Goal: Transaction & Acquisition: Purchase product/service

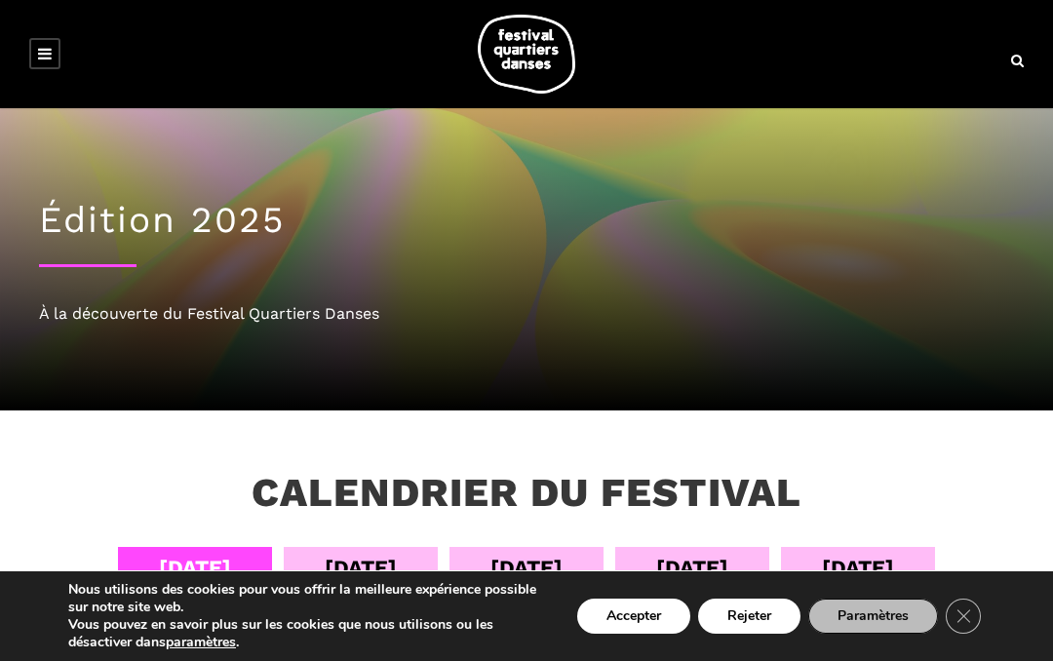
click at [729, 620] on button "Rejeter" at bounding box center [749, 616] width 102 height 35
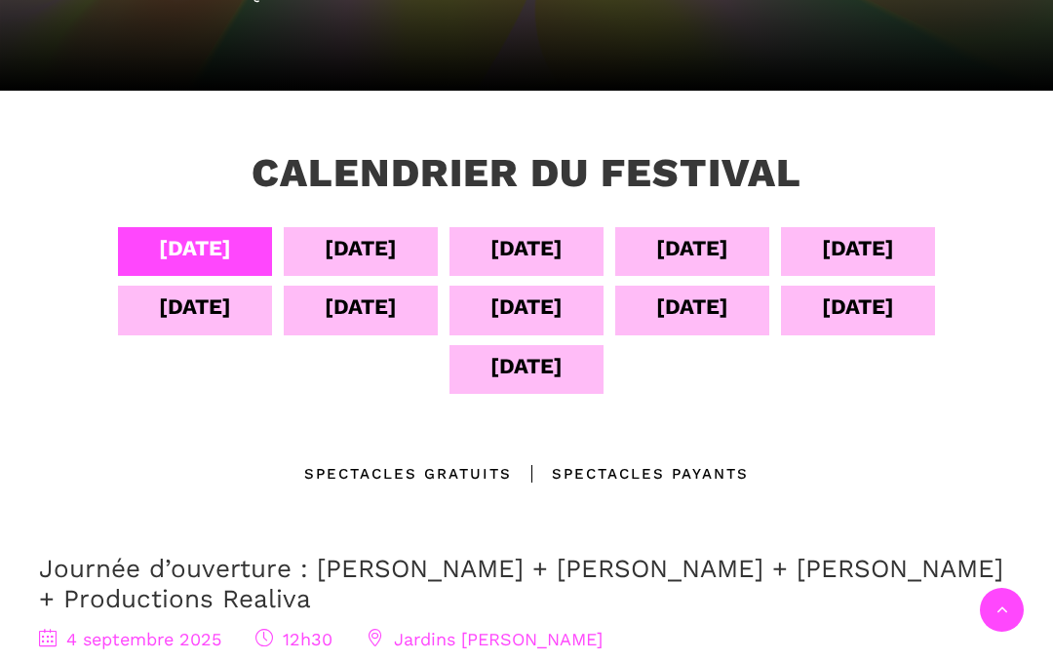
scroll to position [319, 0]
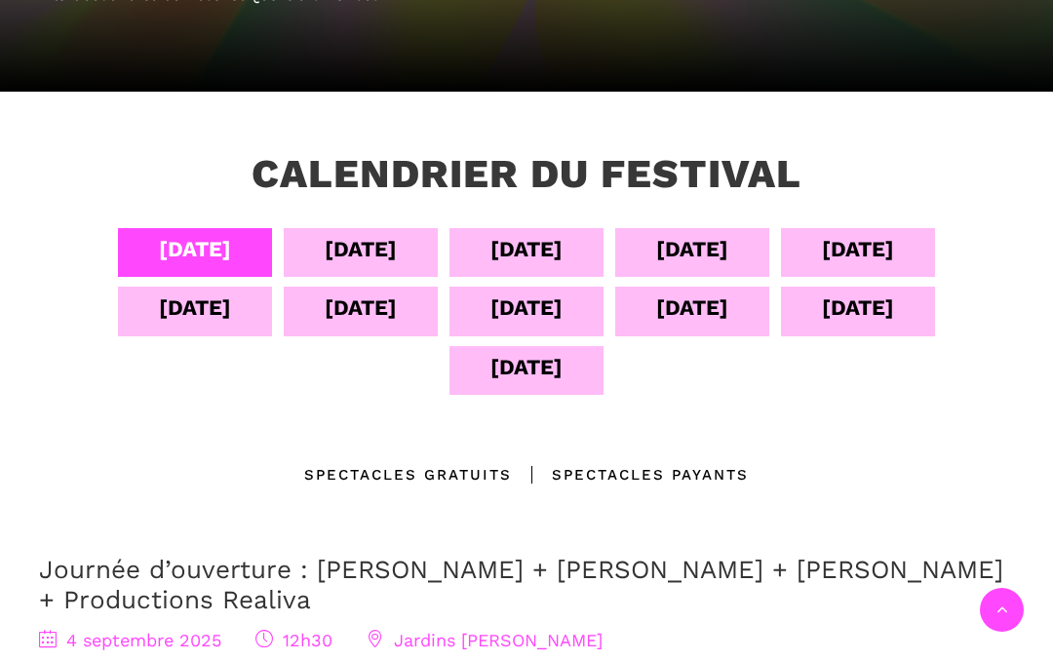
click at [556, 301] on div "[DATE]" at bounding box center [526, 308] width 72 height 34
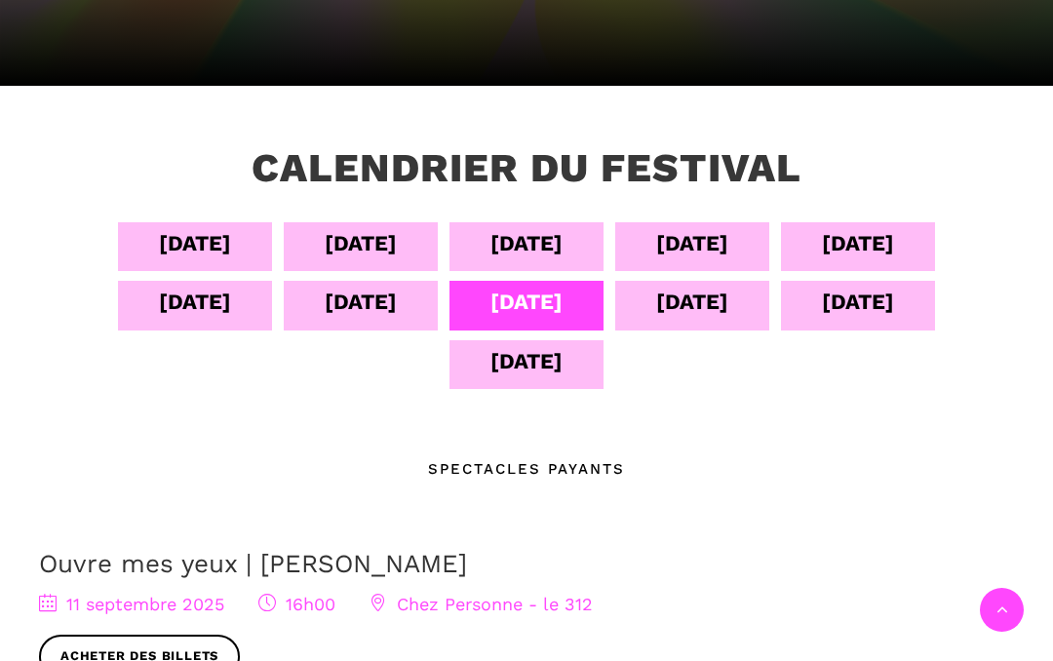
scroll to position [320, 0]
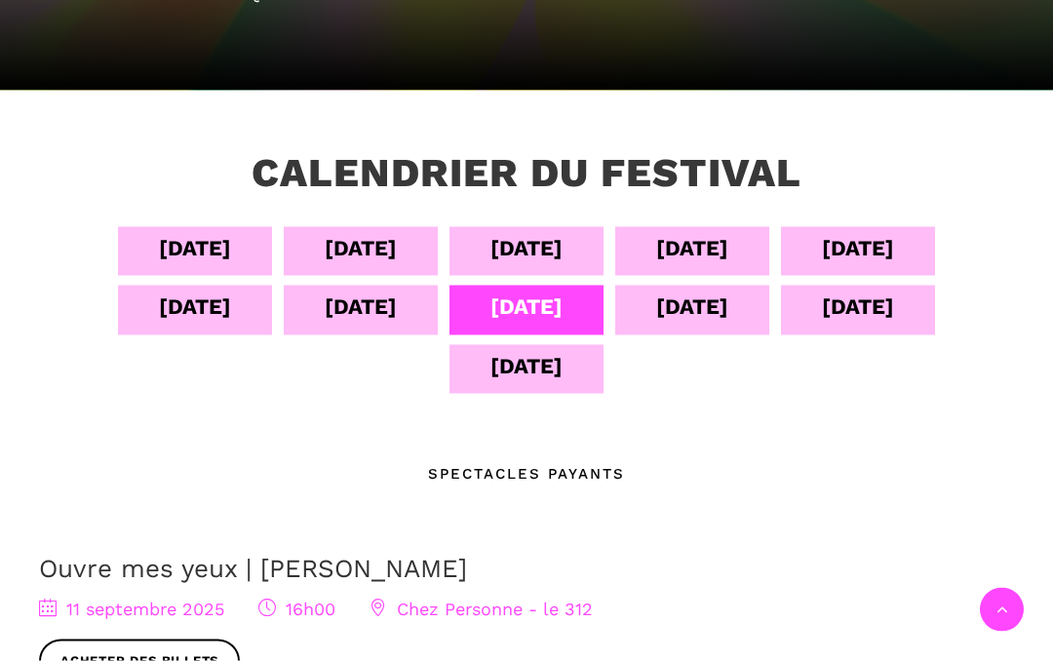
click at [677, 312] on div "[DATE]" at bounding box center [692, 307] width 72 height 34
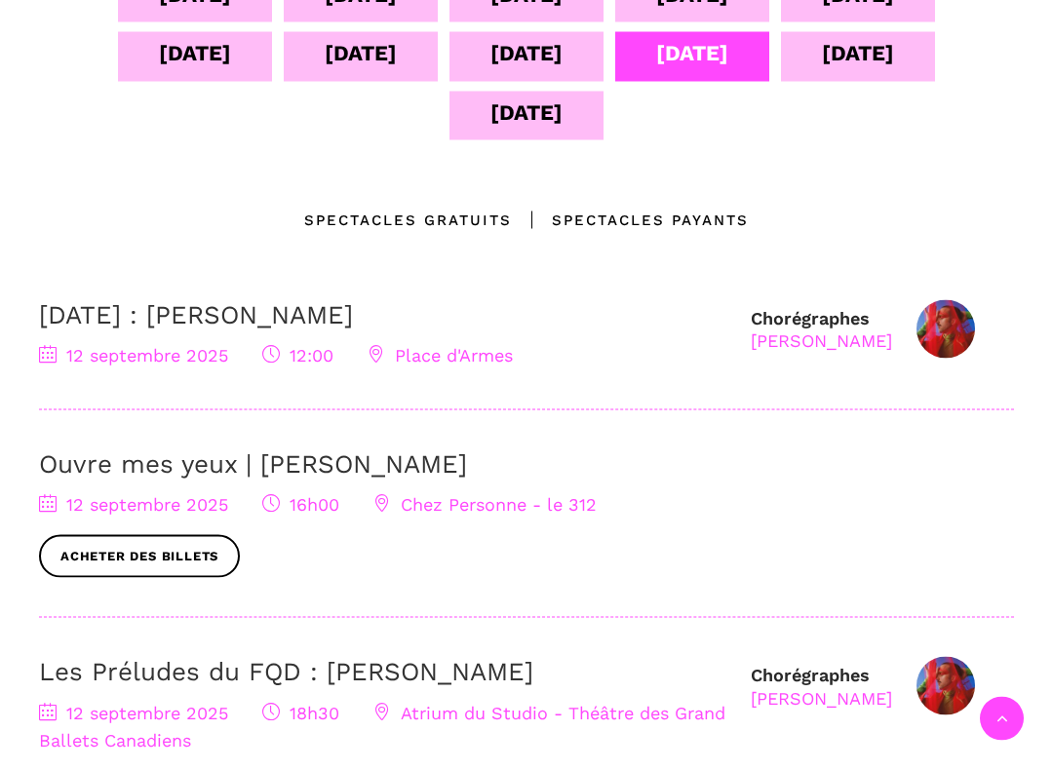
scroll to position [574, 0]
click at [391, 217] on div "Spectacles gratuits" at bounding box center [408, 219] width 208 height 23
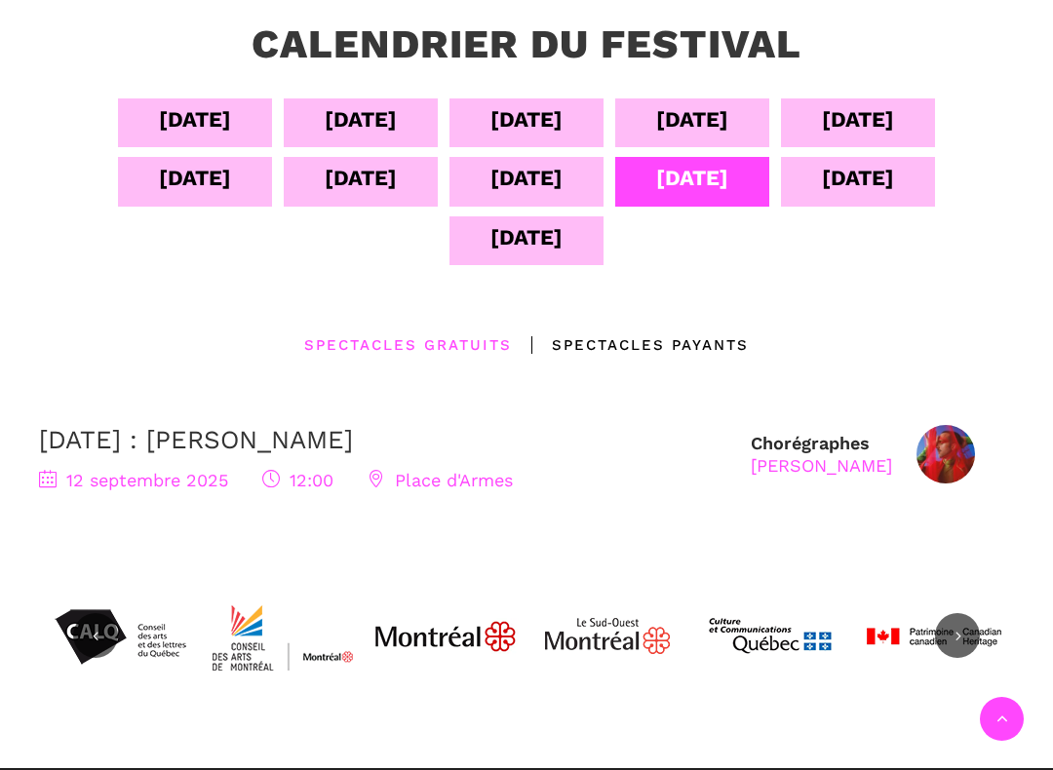
scroll to position [450, 0]
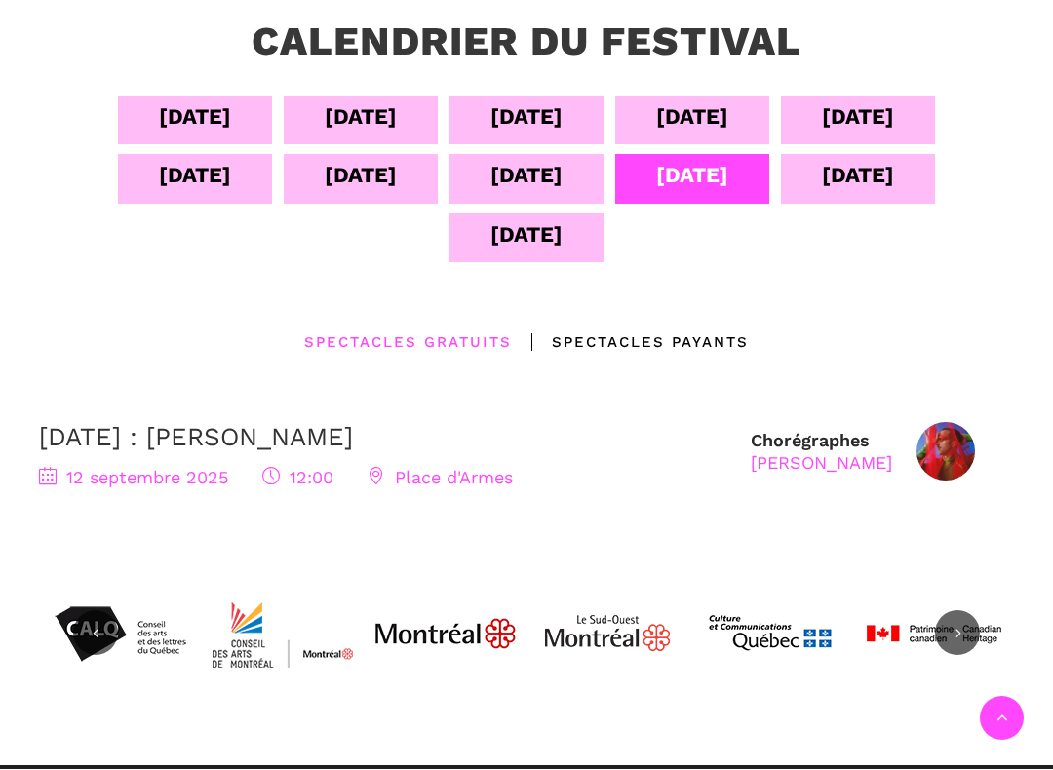
click at [632, 352] on div "Spectacles Payants" at bounding box center [630, 342] width 237 height 23
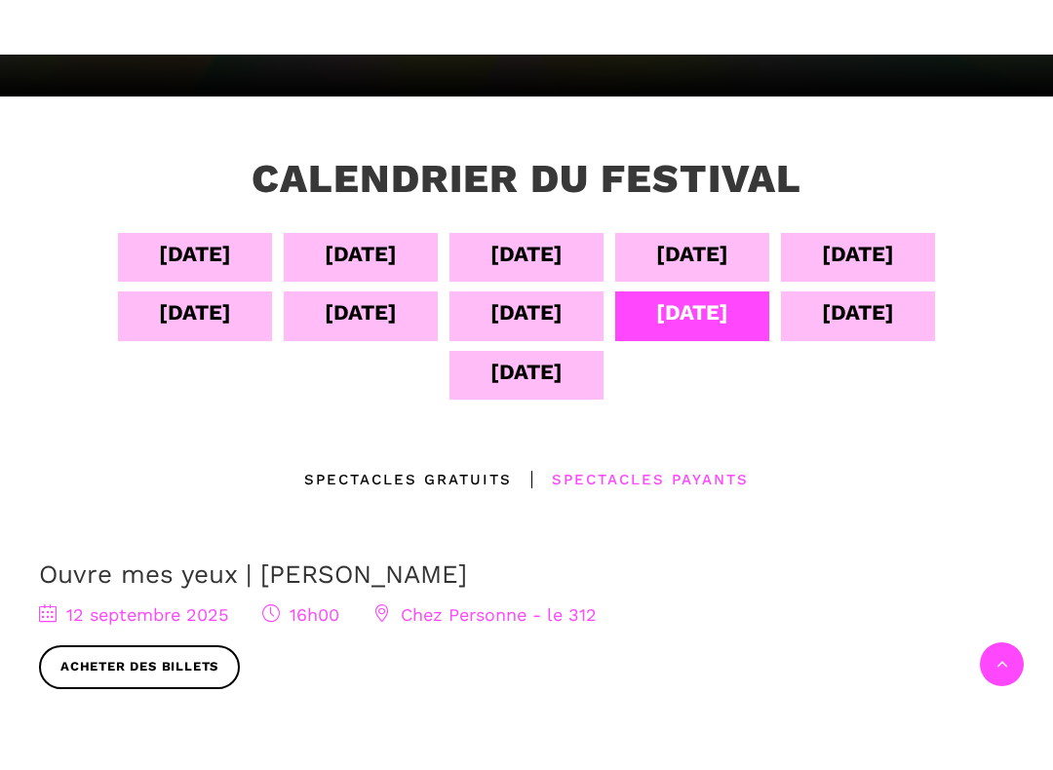
scroll to position [362, 0]
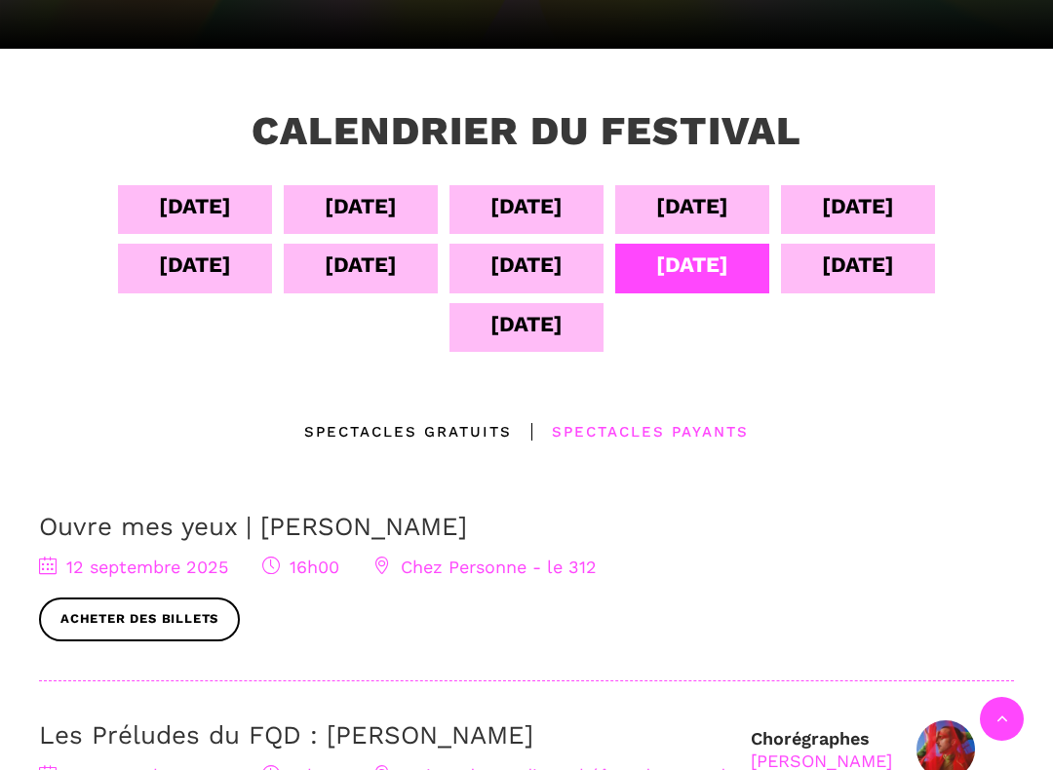
click at [525, 276] on div "[DATE]" at bounding box center [526, 265] width 72 height 34
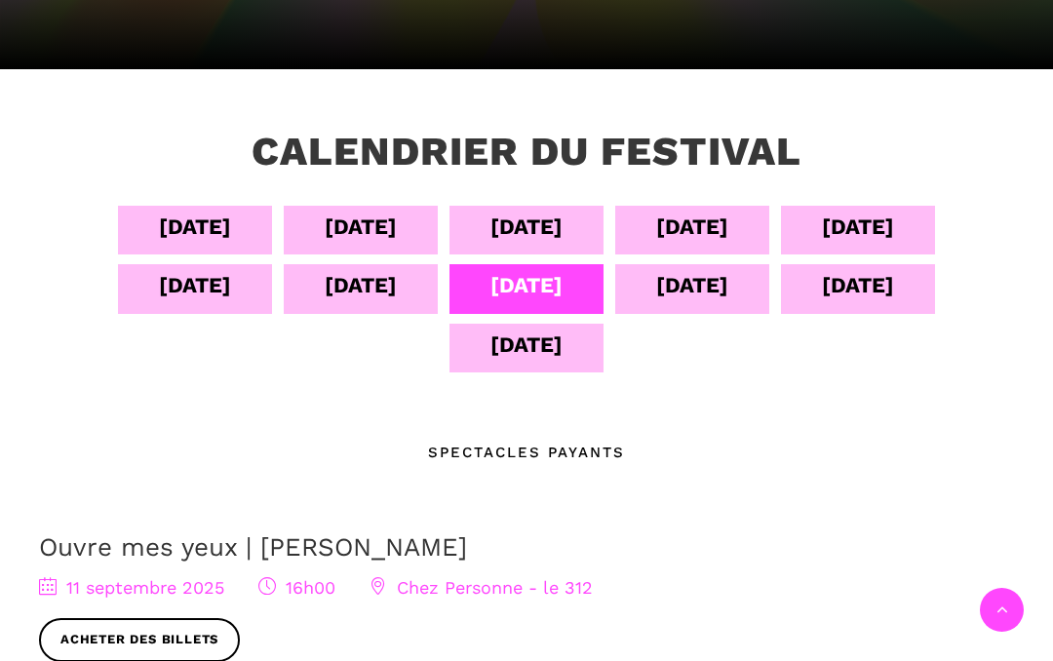
scroll to position [318, 0]
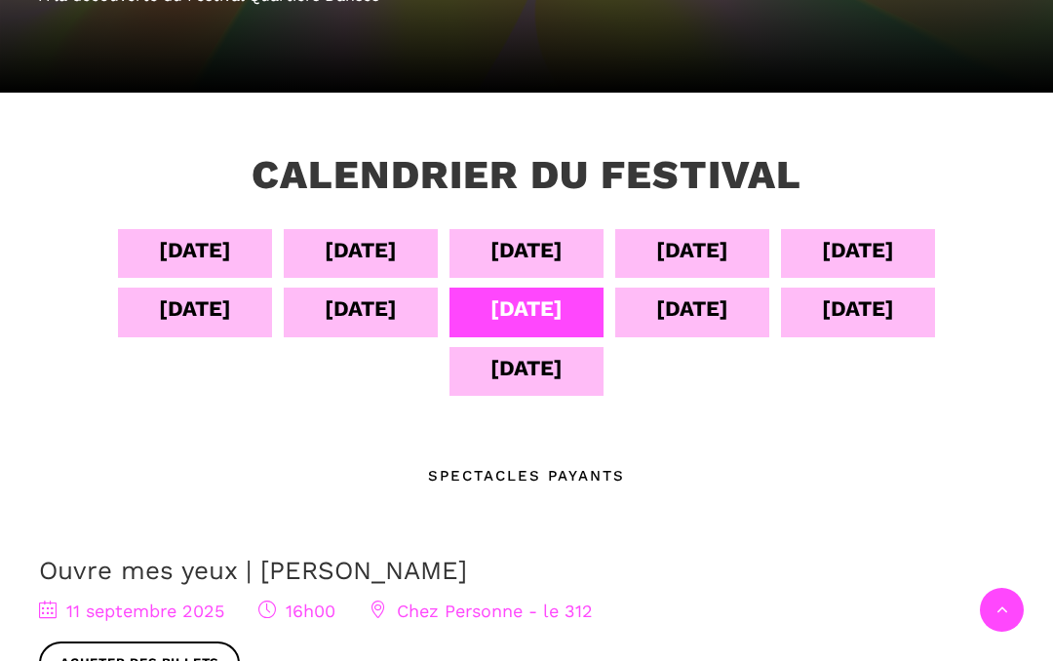
click at [846, 252] on div "[DATE]" at bounding box center [858, 250] width 72 height 34
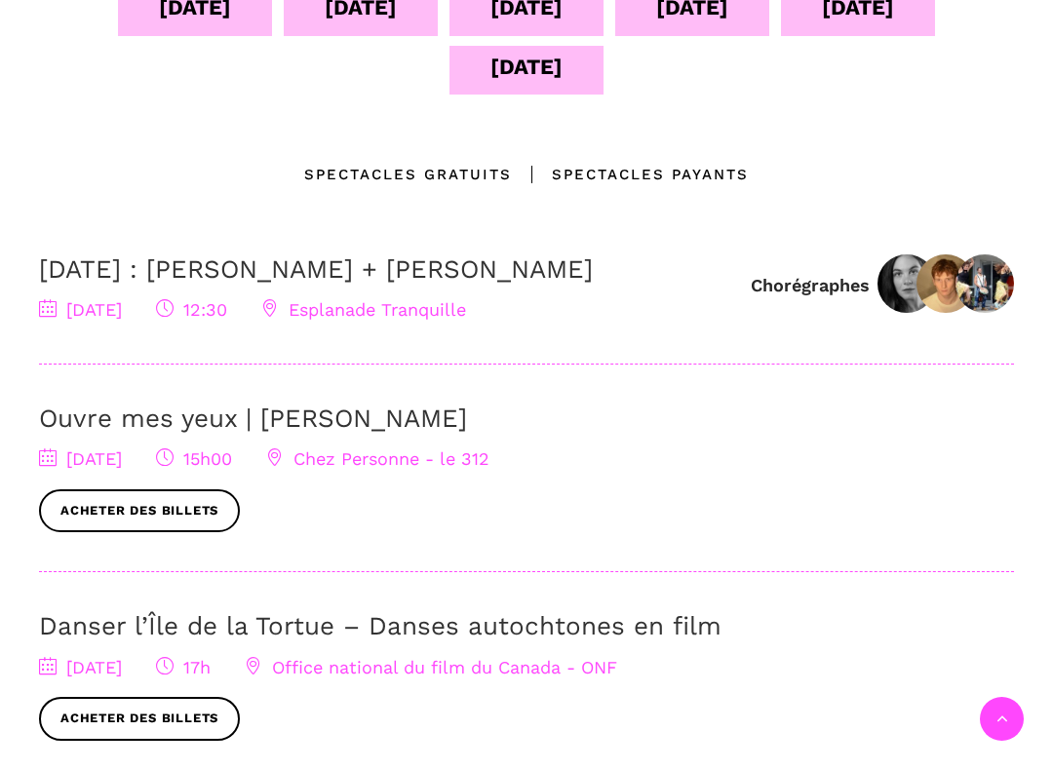
scroll to position [626, 0]
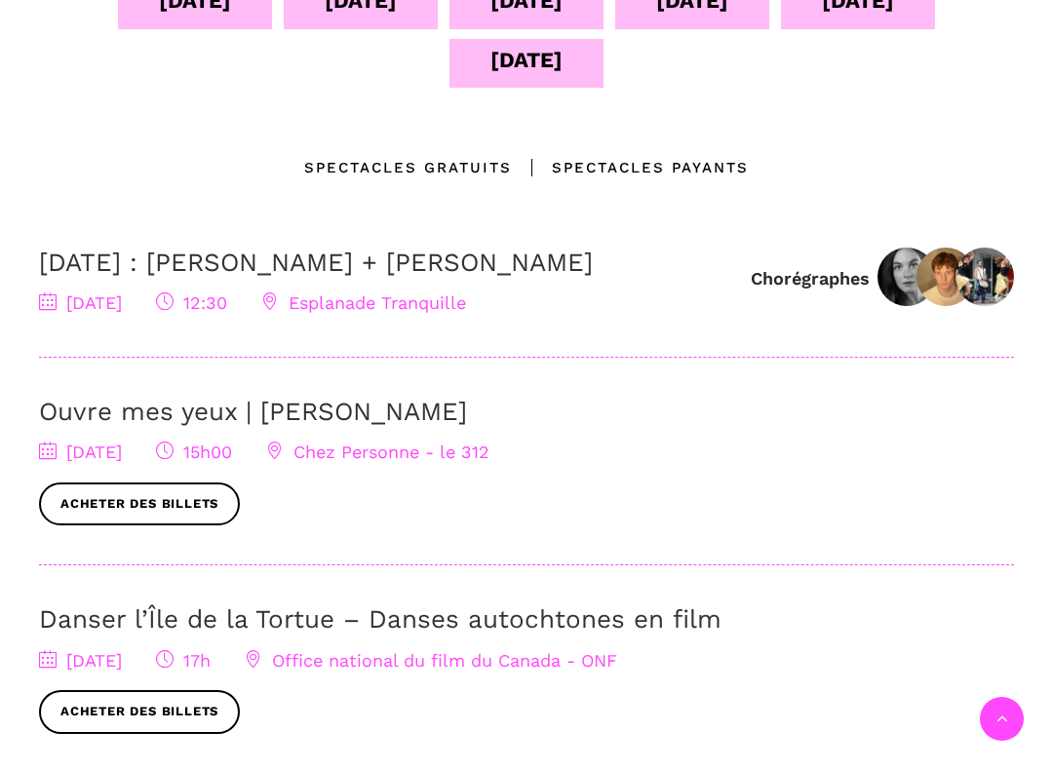
click at [374, 169] on div "Spectacles gratuits" at bounding box center [408, 167] width 208 height 23
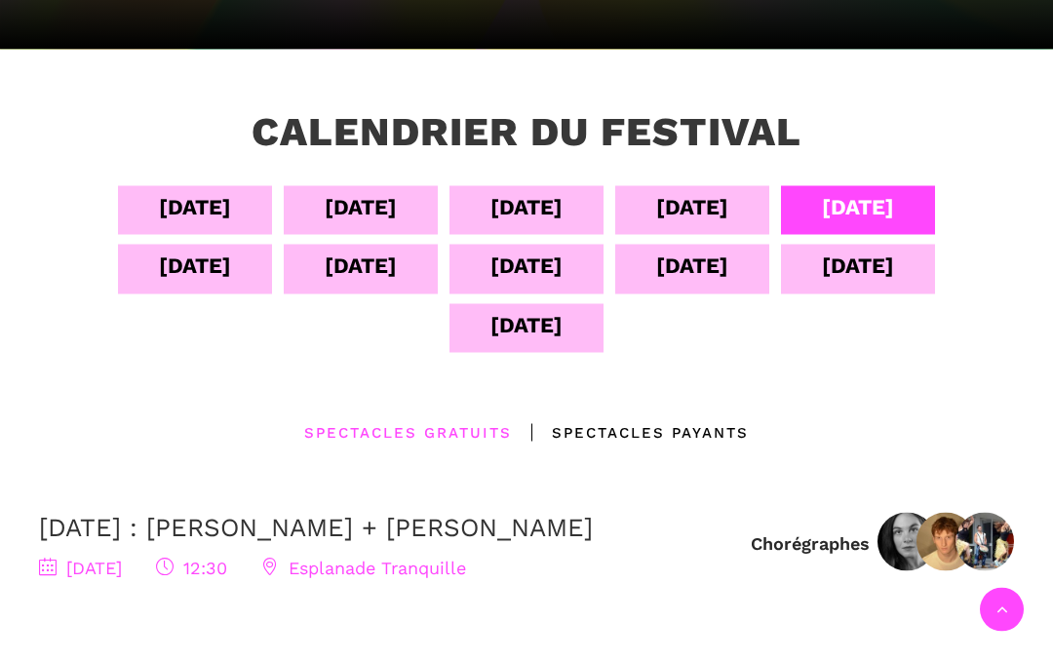
scroll to position [328, 0]
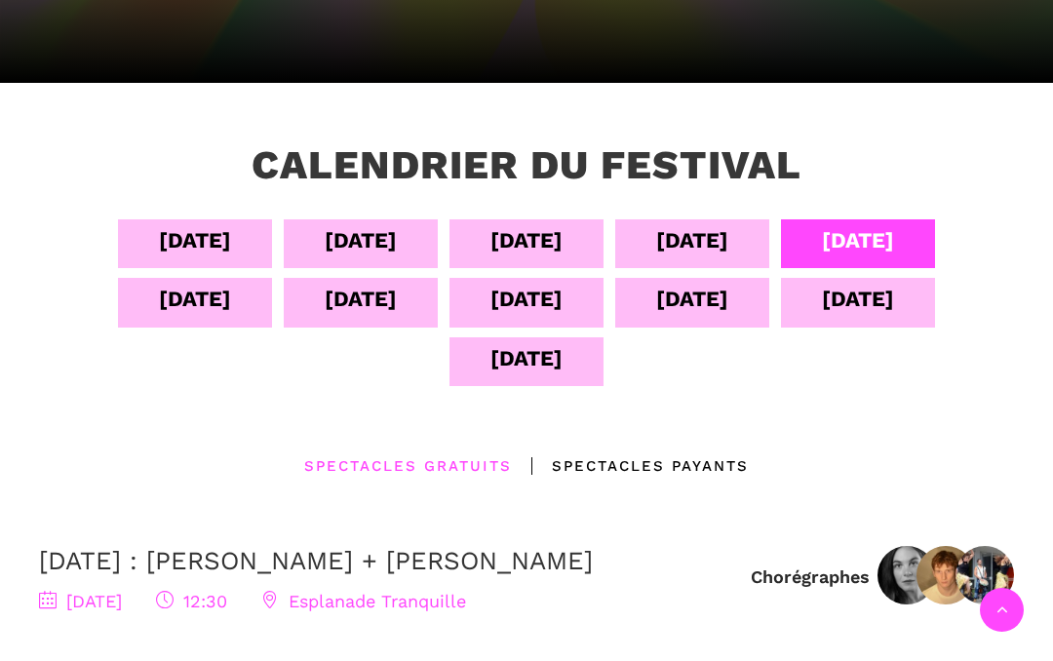
click at [679, 246] on div "[DATE]" at bounding box center [692, 240] width 72 height 34
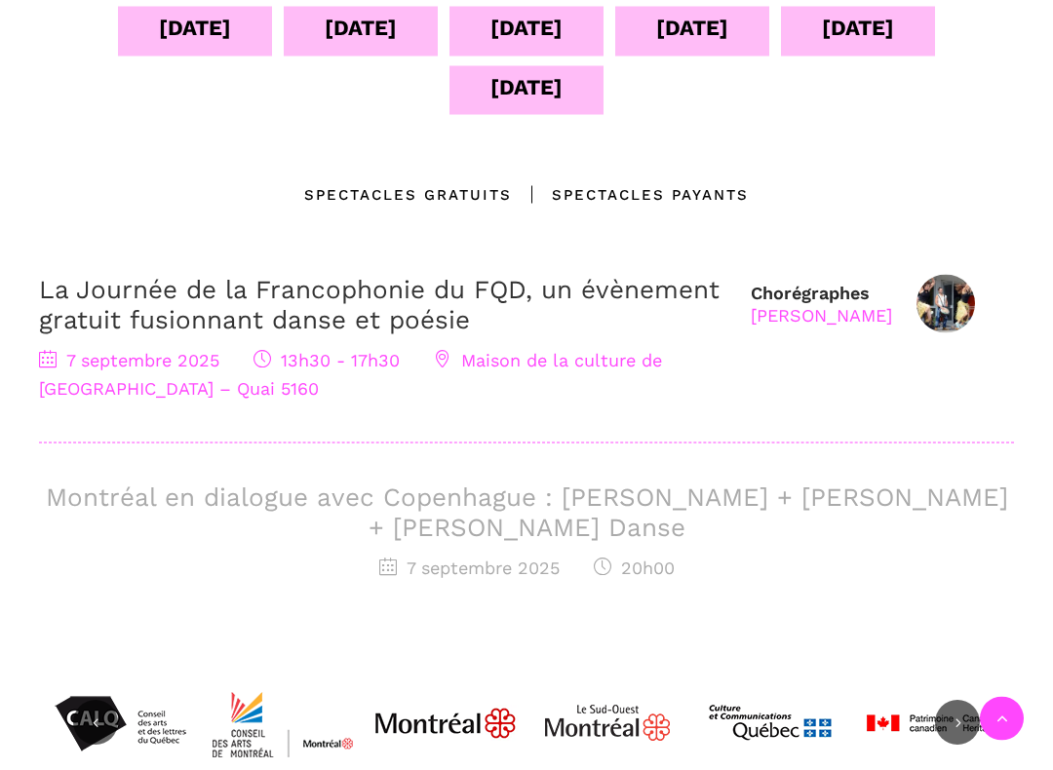
scroll to position [600, 0]
click at [363, 188] on div "Spectacles gratuits" at bounding box center [408, 193] width 208 height 23
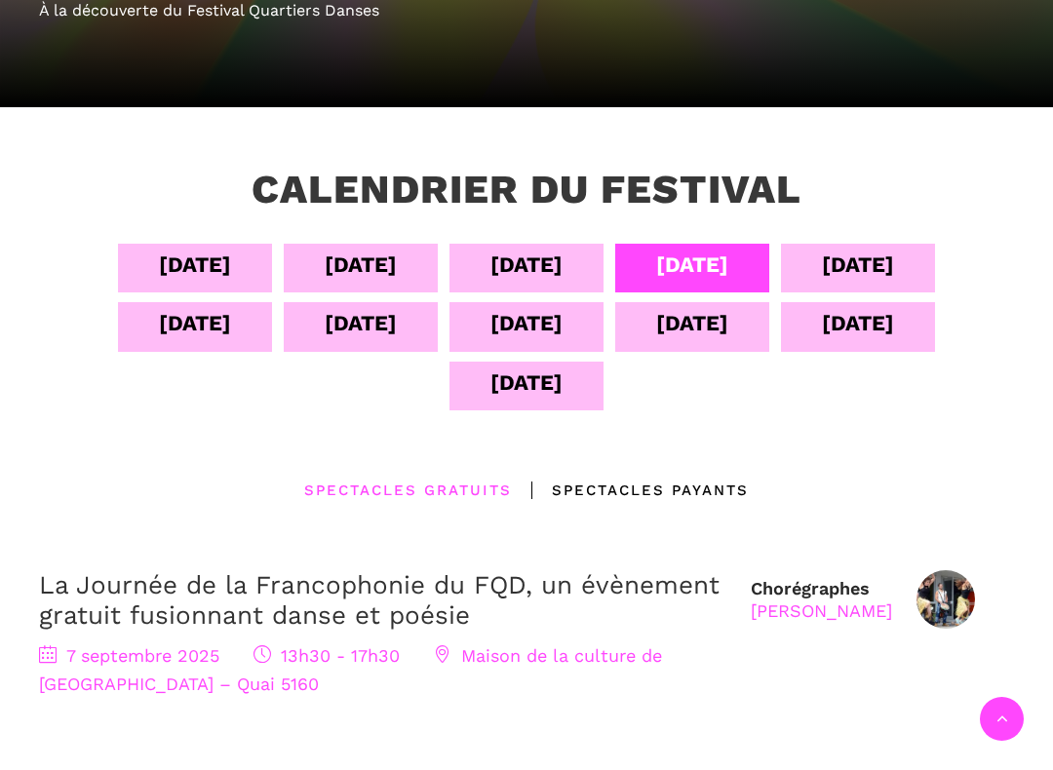
scroll to position [302, 0]
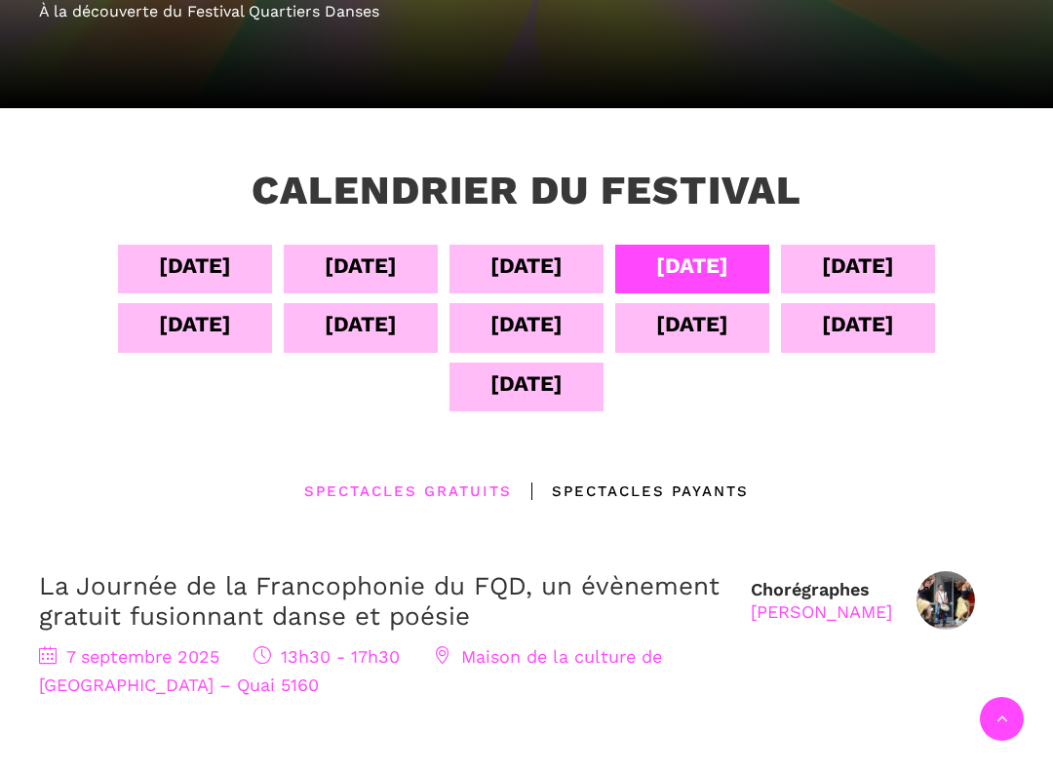
click at [536, 281] on div "[DATE]" at bounding box center [526, 266] width 72 height 34
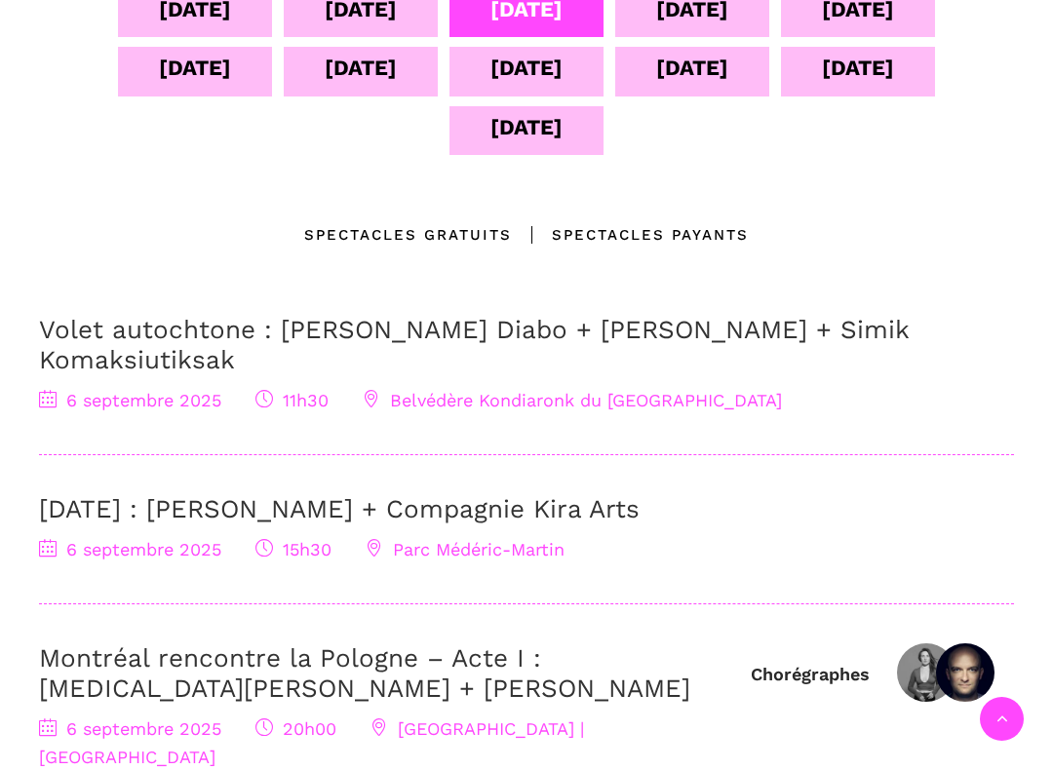
scroll to position [557, 0]
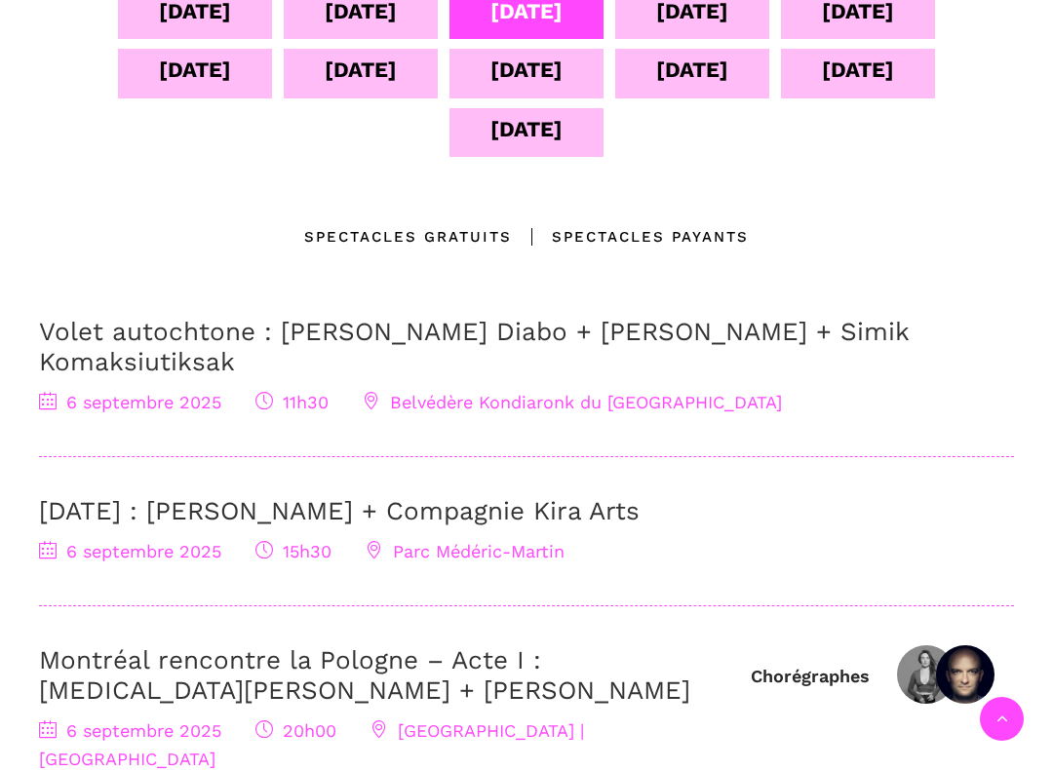
click at [382, 235] on div "Spectacles gratuits" at bounding box center [408, 236] width 208 height 23
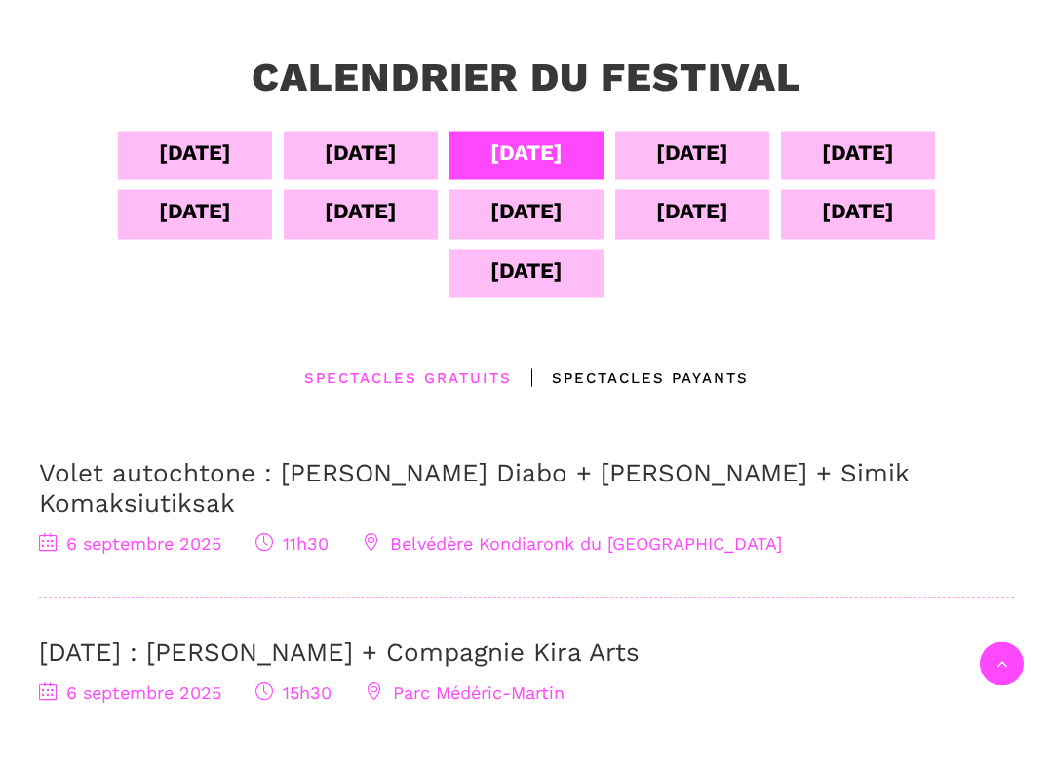
scroll to position [468, 0]
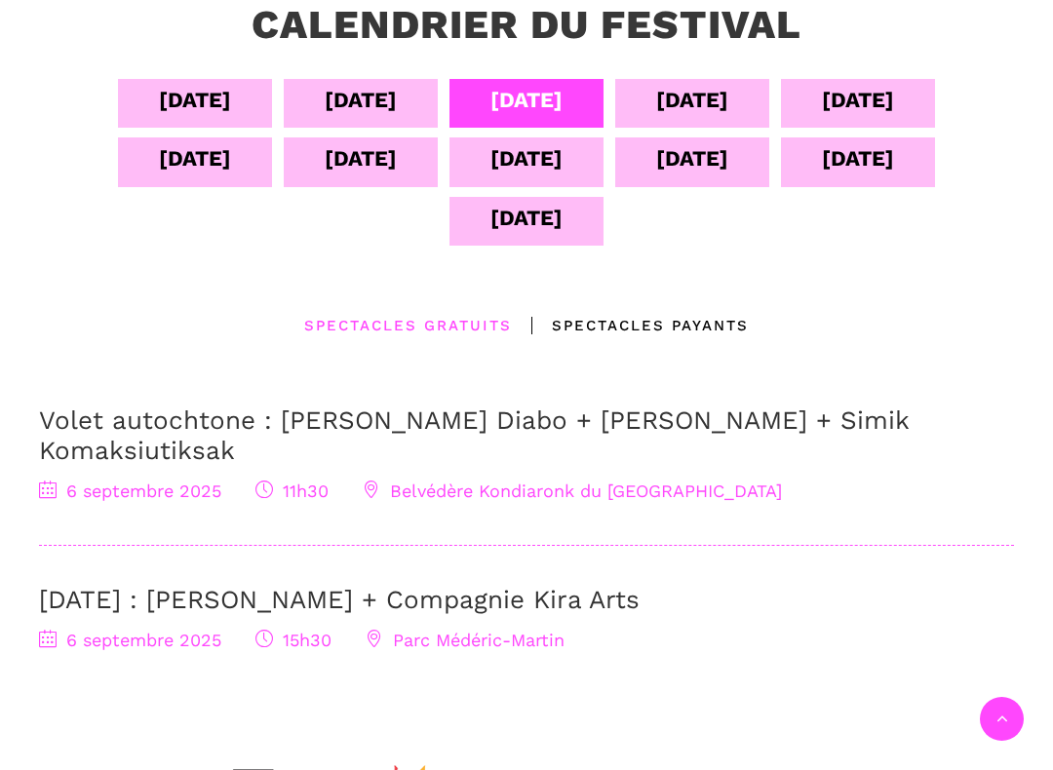
click at [617, 306] on div "04 sept 05 sept 06 sept 07 sept 08 sept 09 sept 10 sept 11 sept 12 sept 13 sept…" at bounding box center [526, 401] width 1014 height 644
click at [608, 331] on div "Spectacles Payants" at bounding box center [630, 325] width 237 height 23
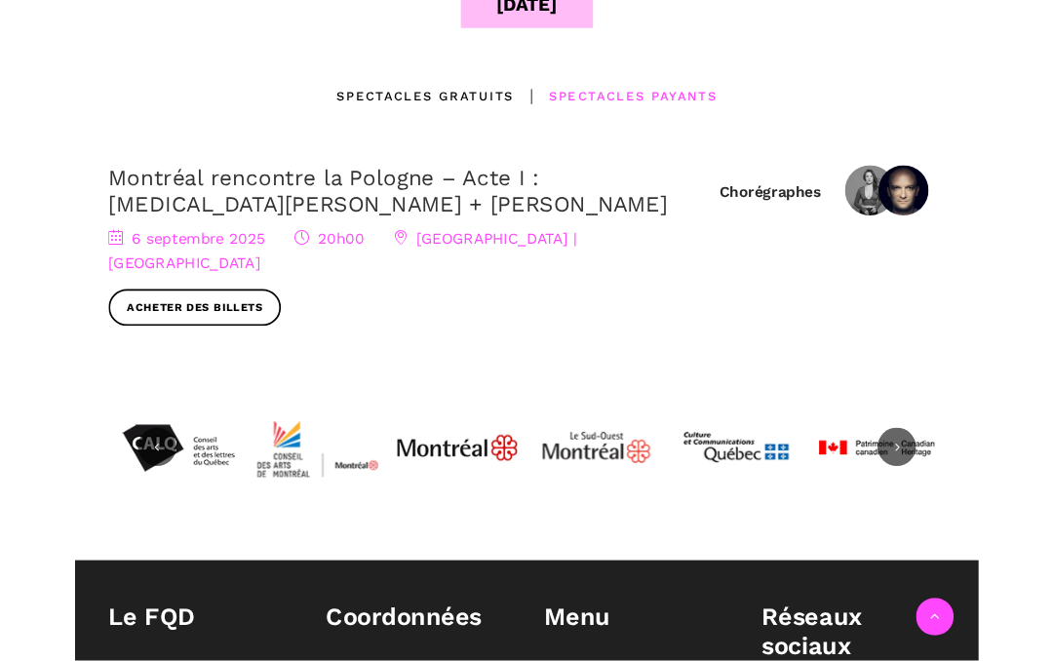
scroll to position [681, 0]
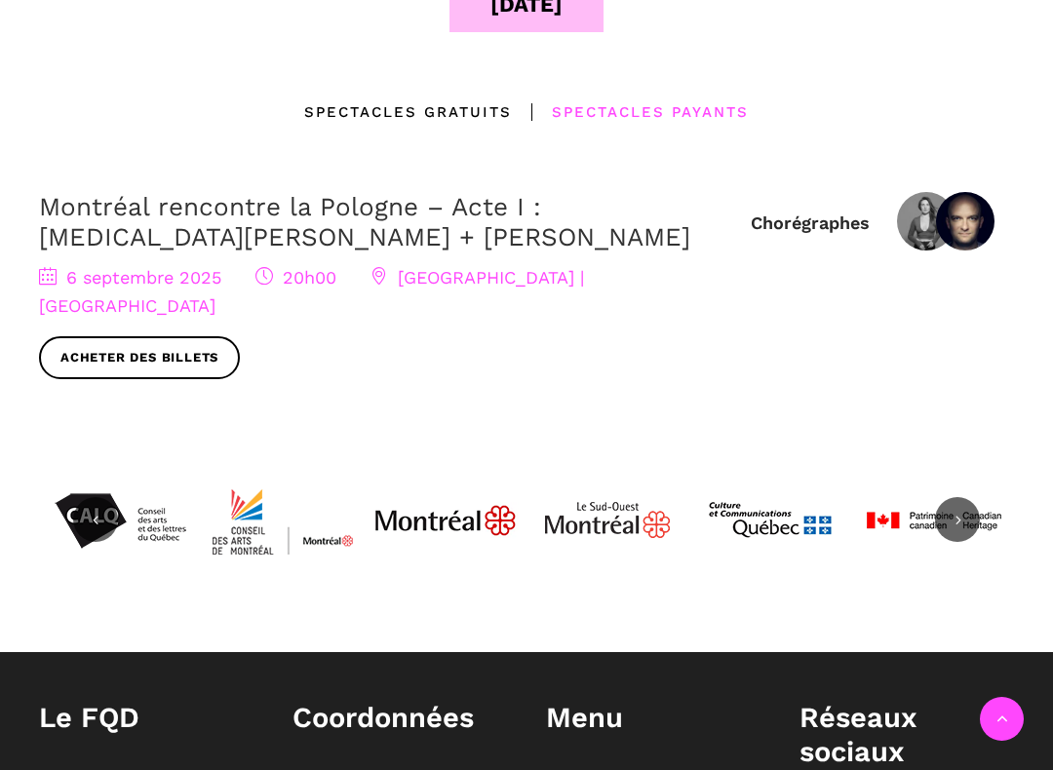
click at [175, 336] on link "Acheter des billets" at bounding box center [139, 358] width 201 height 44
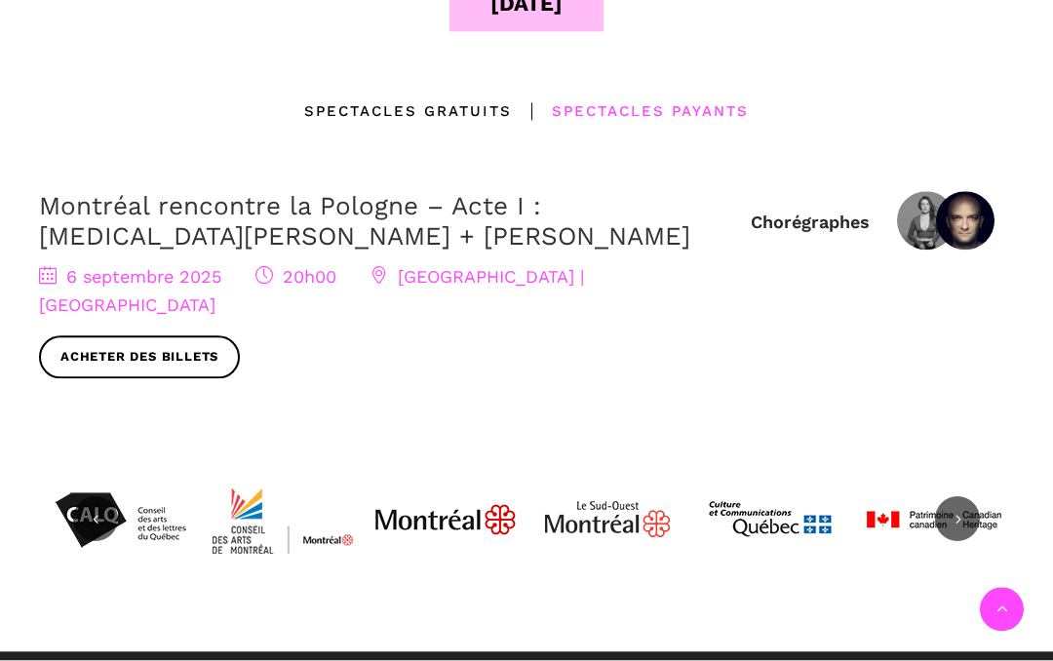
scroll to position [736, 0]
